Goal: Obtain resource: Download file/media

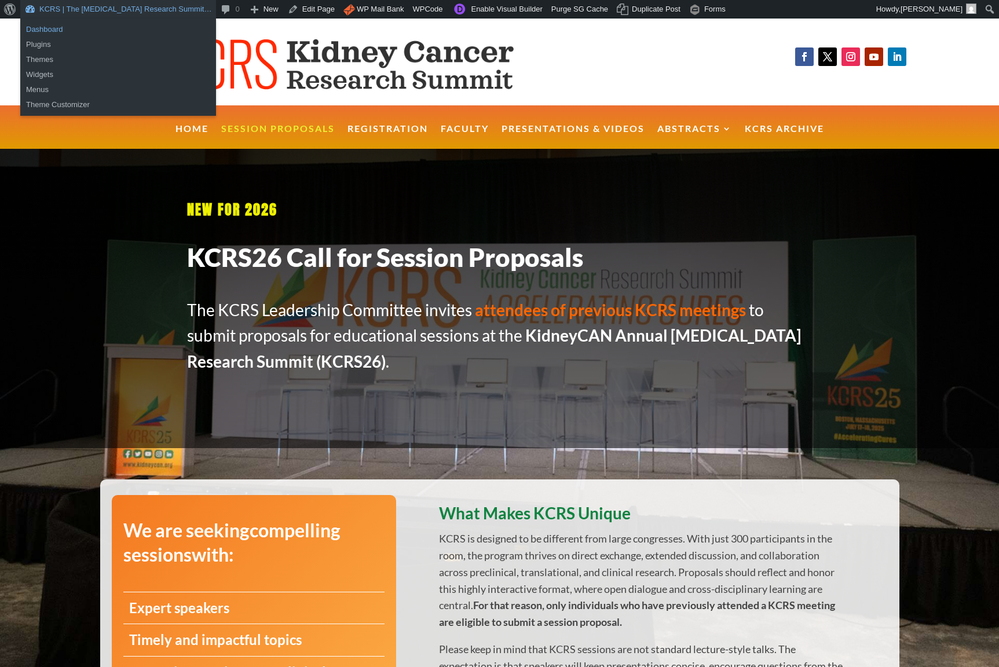
click at [35, 29] on link "Dashboard" at bounding box center [118, 29] width 196 height 15
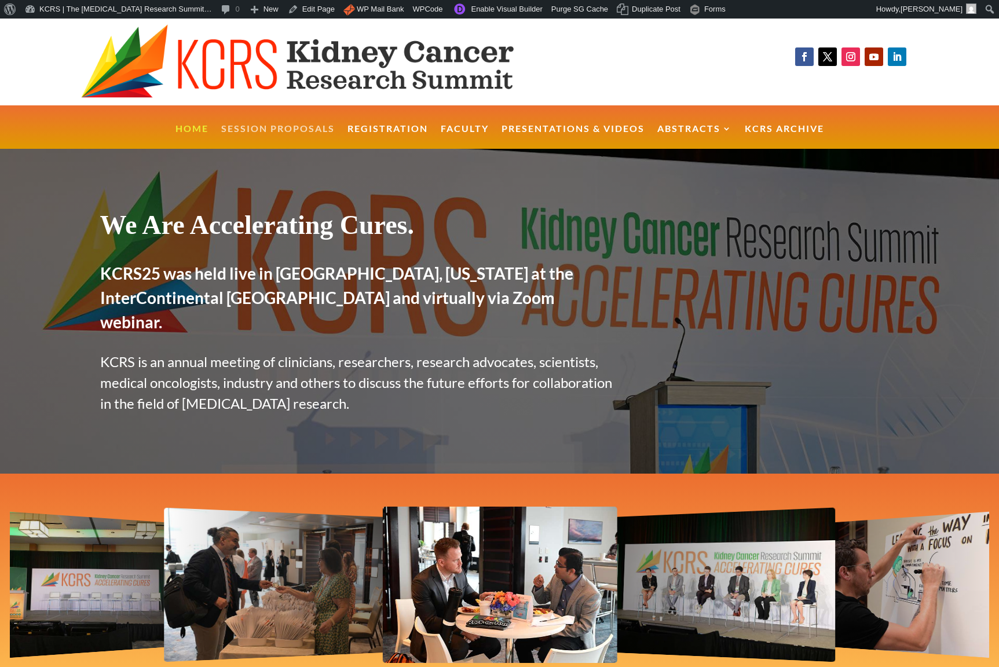
click at [299, 131] on link "Session Proposals" at bounding box center [277, 136] width 113 height 25
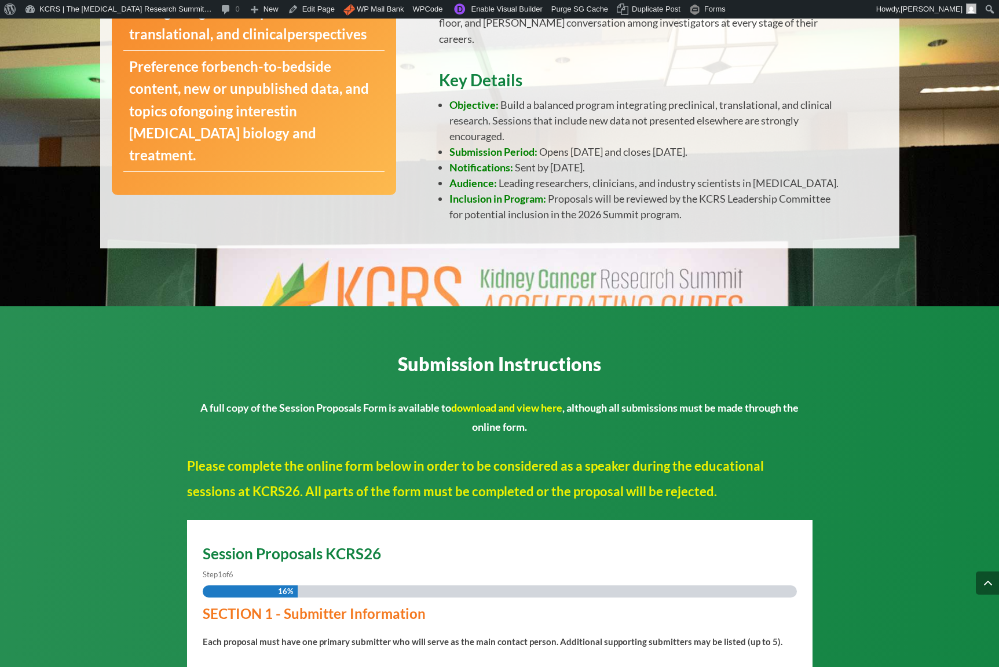
scroll to position [675, 0]
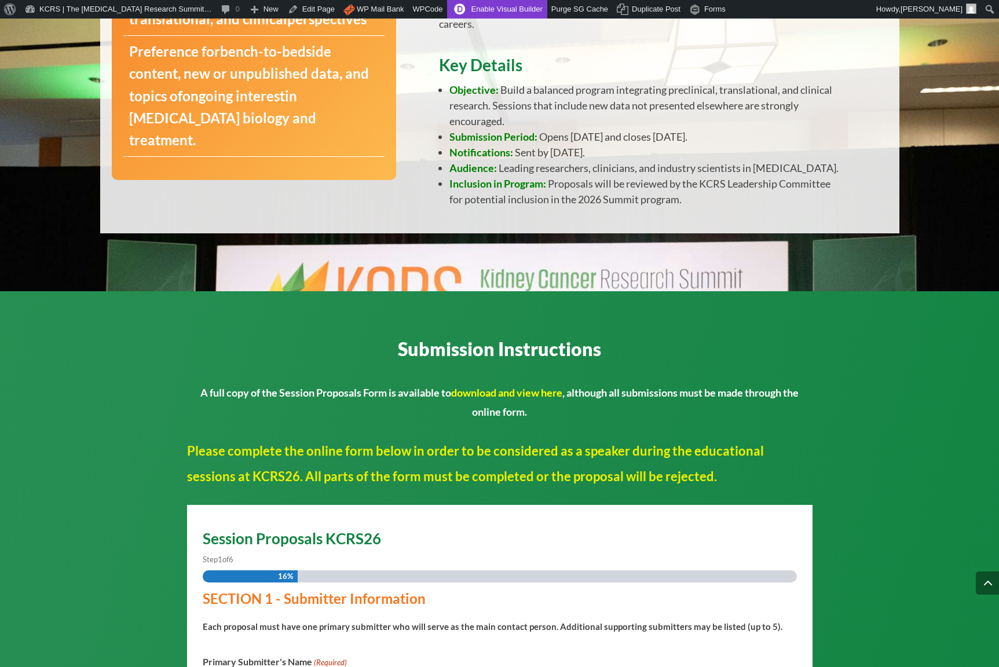
click at [514, 13] on link "Enable Visual Builder" at bounding box center [497, 9] width 100 height 19
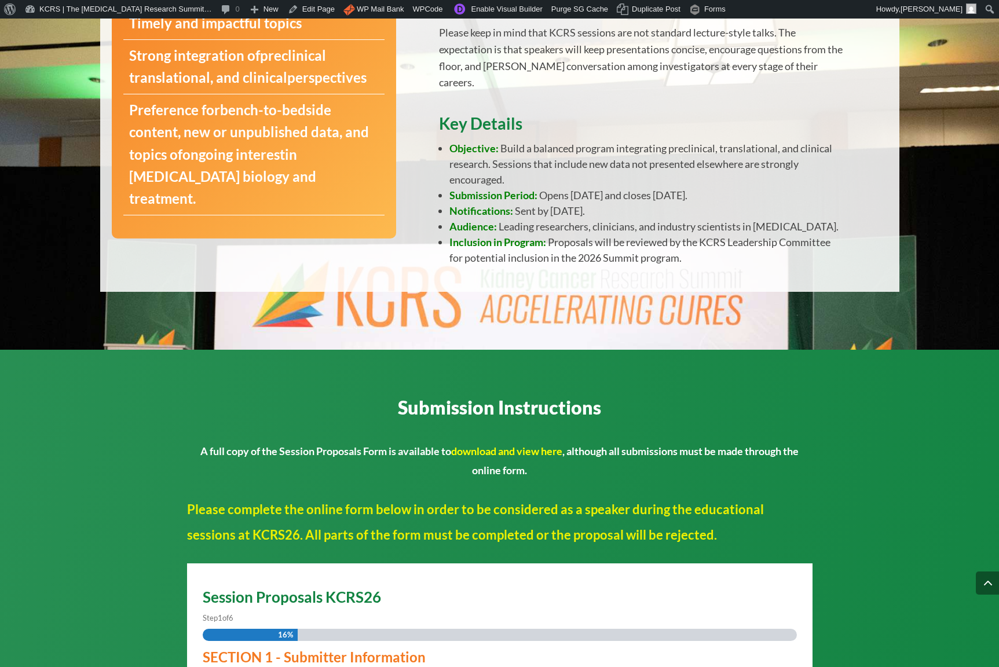
scroll to position [619, 0]
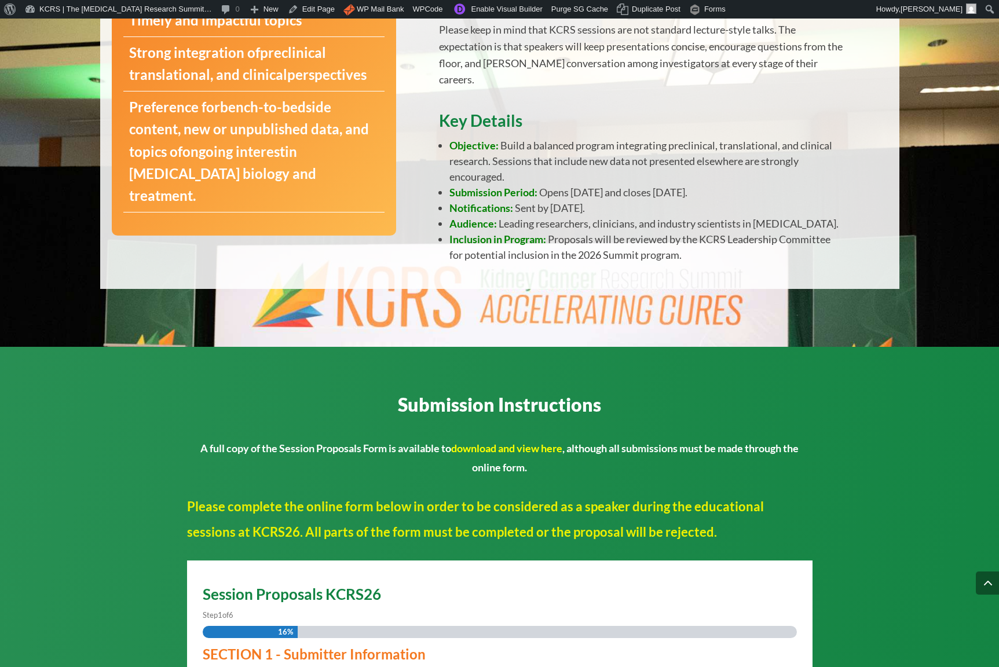
click at [512, 442] on link "download and view here" at bounding box center [506, 448] width 111 height 13
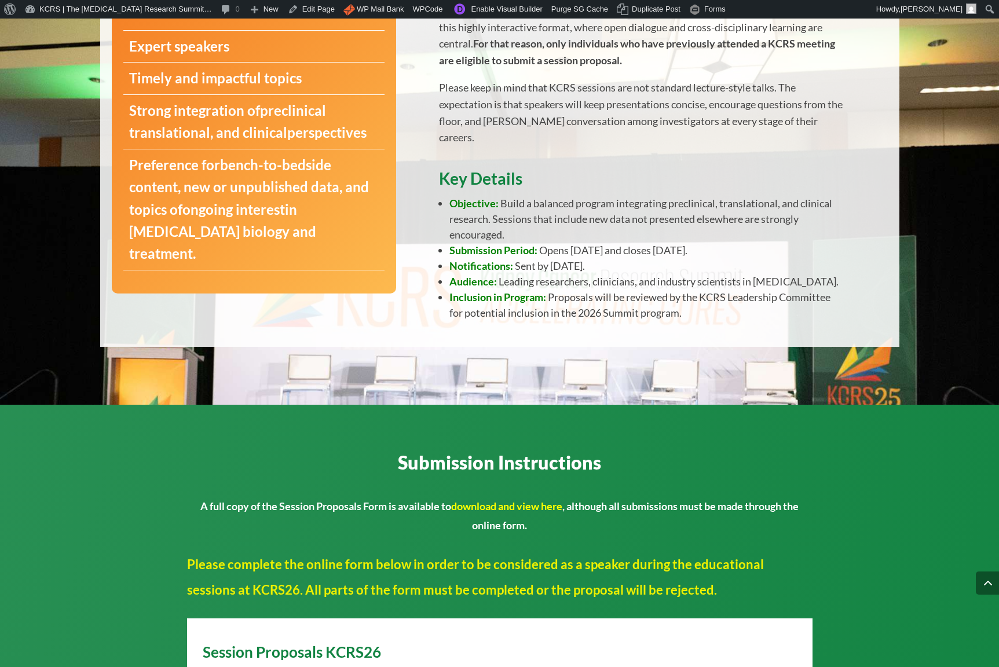
scroll to position [589, 0]
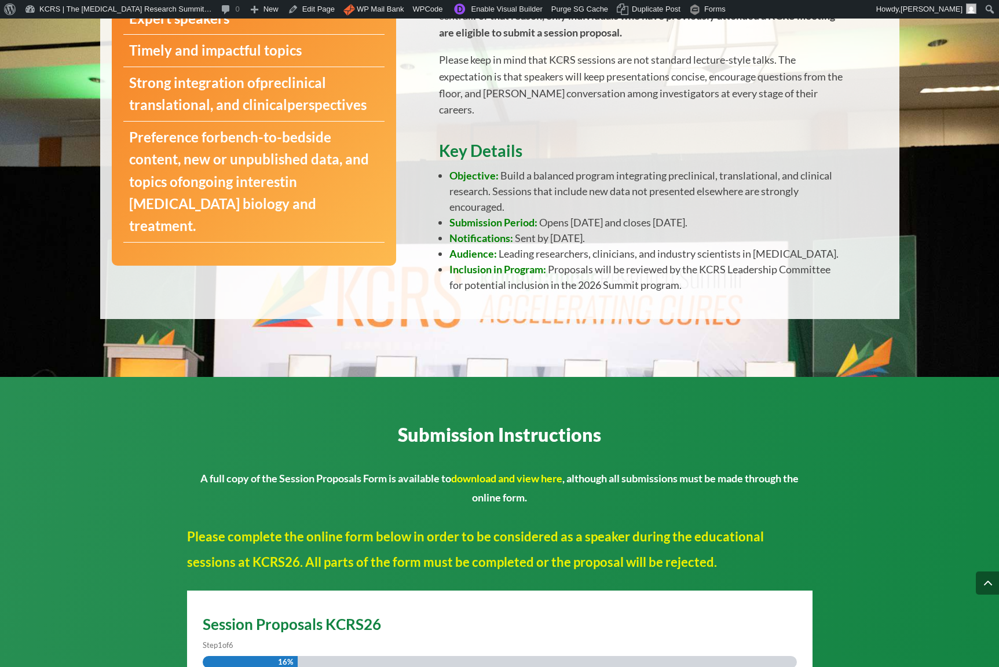
click at [523, 472] on link "download and view here" at bounding box center [506, 478] width 111 height 13
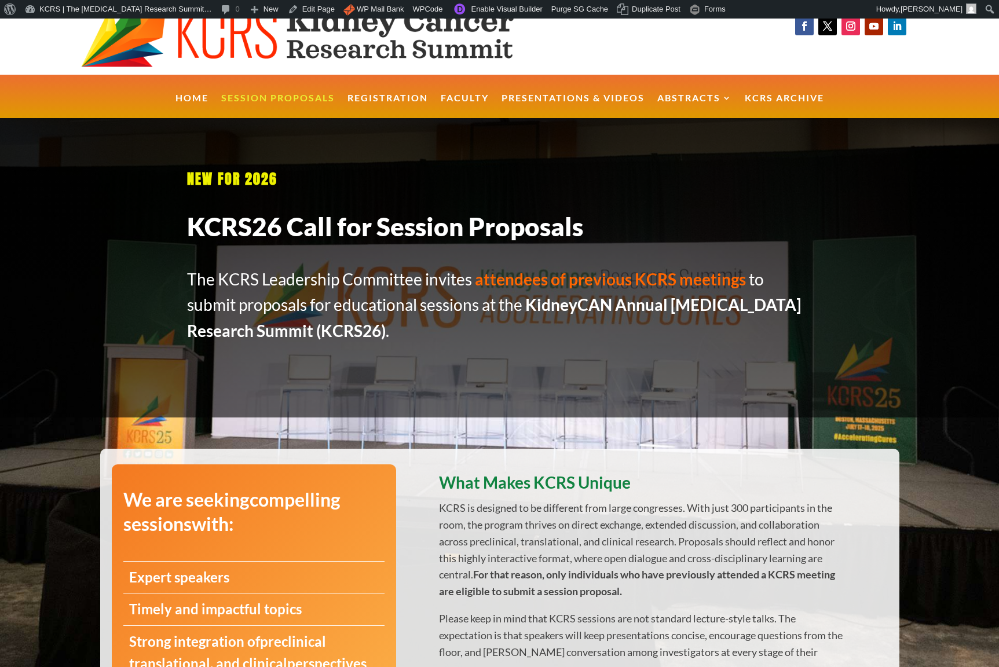
scroll to position [0, 0]
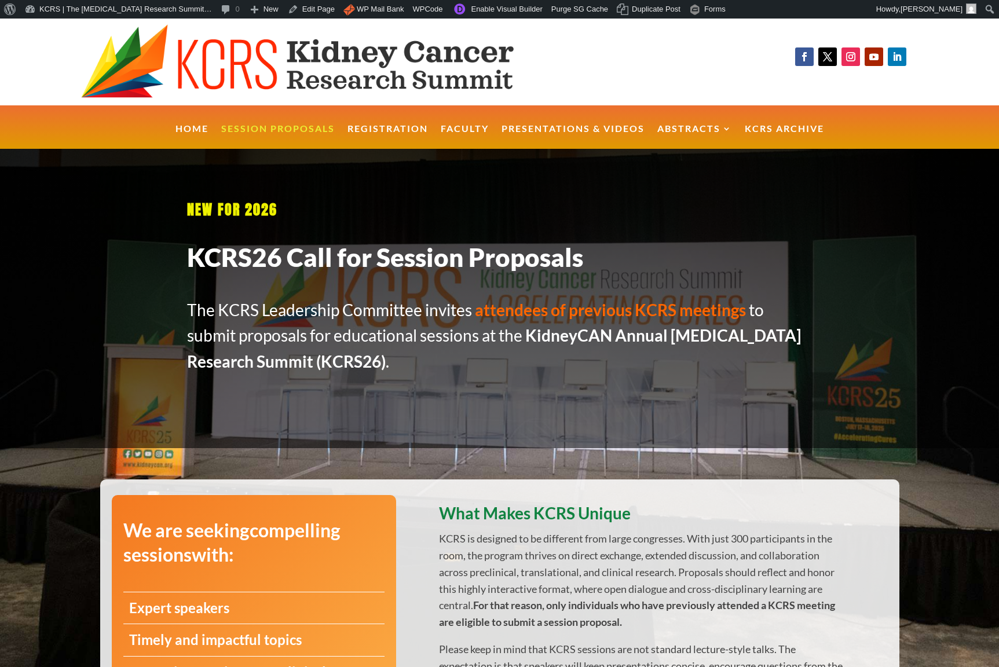
click at [71, 59] on div at bounding box center [323, 62] width 647 height 87
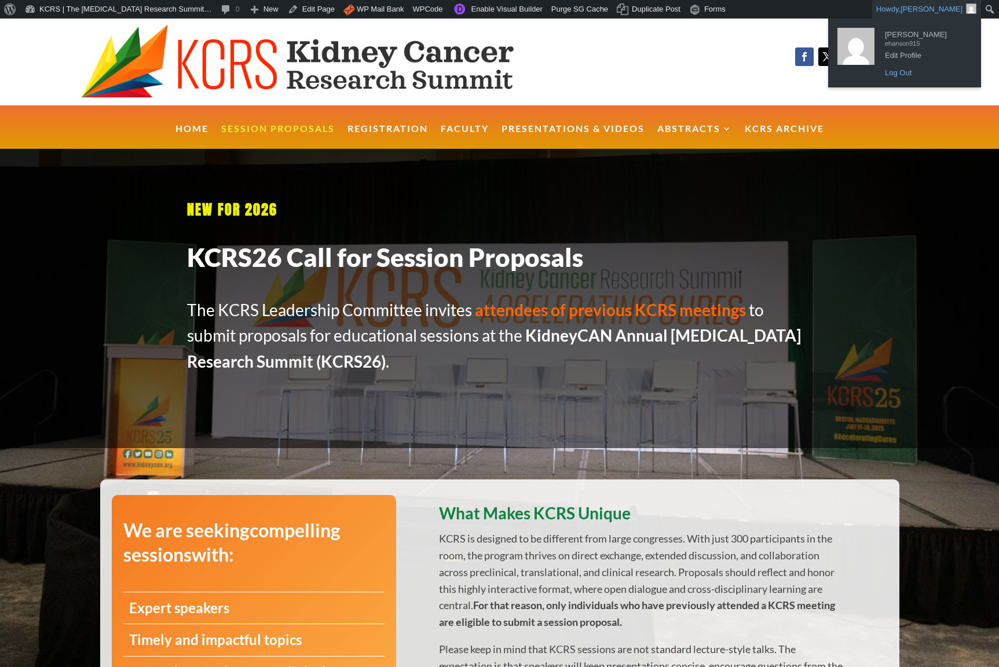
click at [901, 75] on link "Log Out" at bounding box center [925, 72] width 93 height 15
